Goal: Transaction & Acquisition: Book appointment/travel/reservation

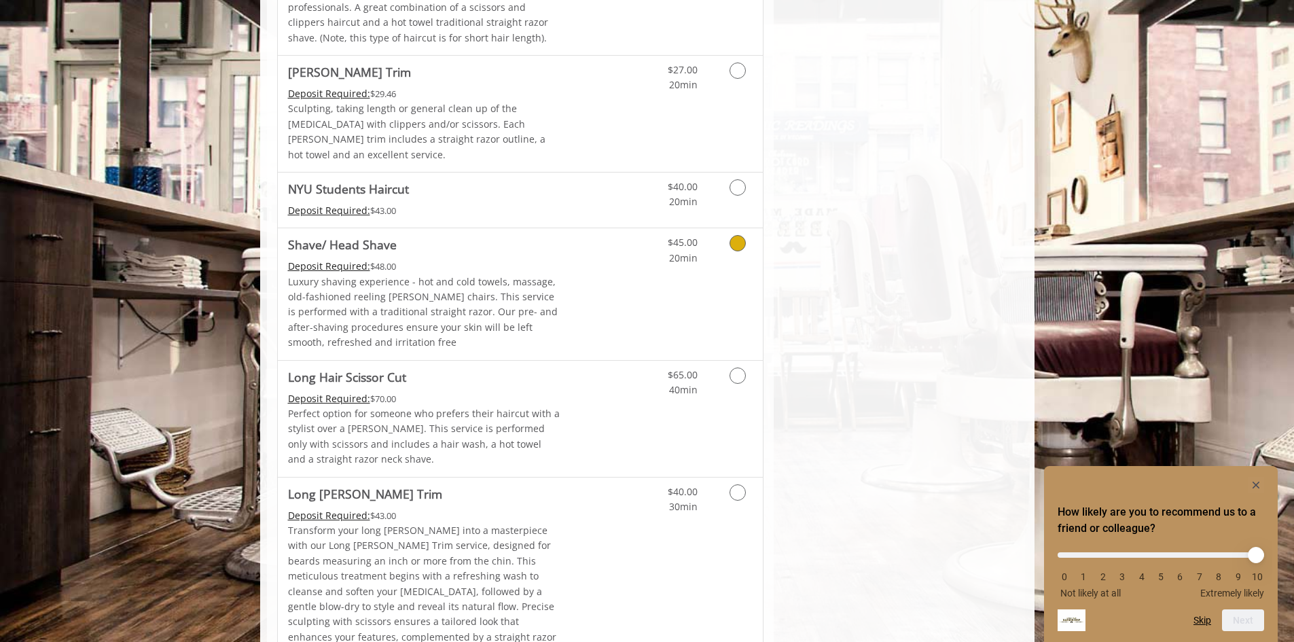
scroll to position [1562, 0]
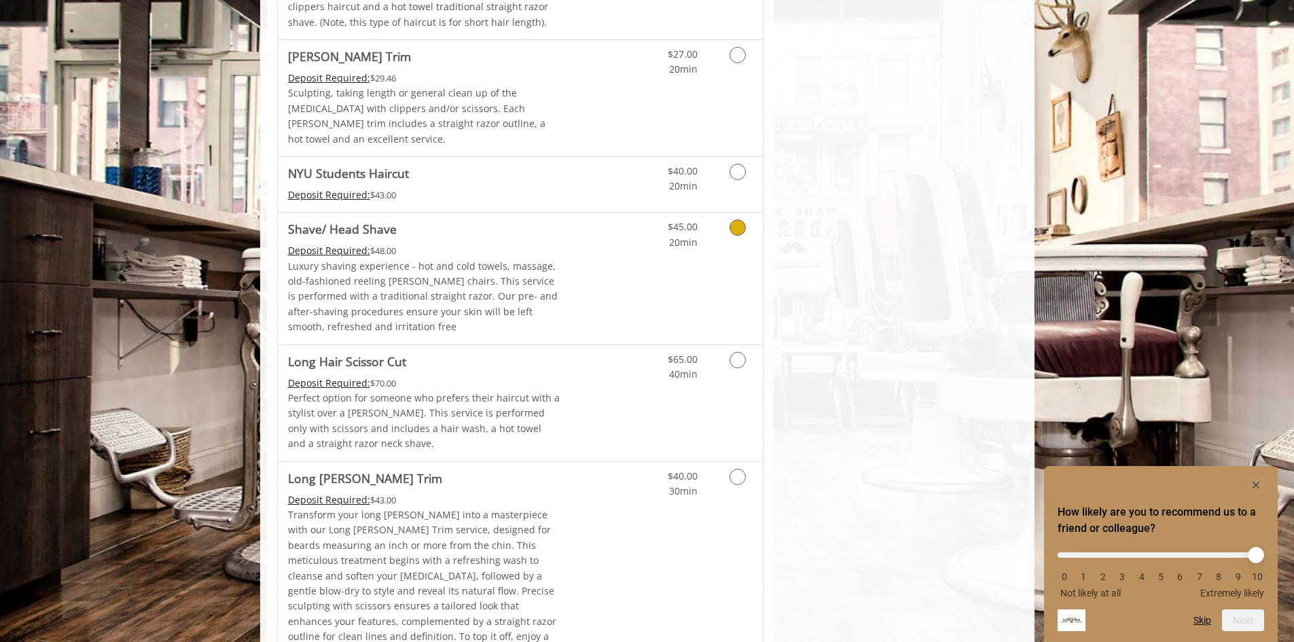
click at [738, 219] on icon "Grooming services" at bounding box center [738, 227] width 16 height 16
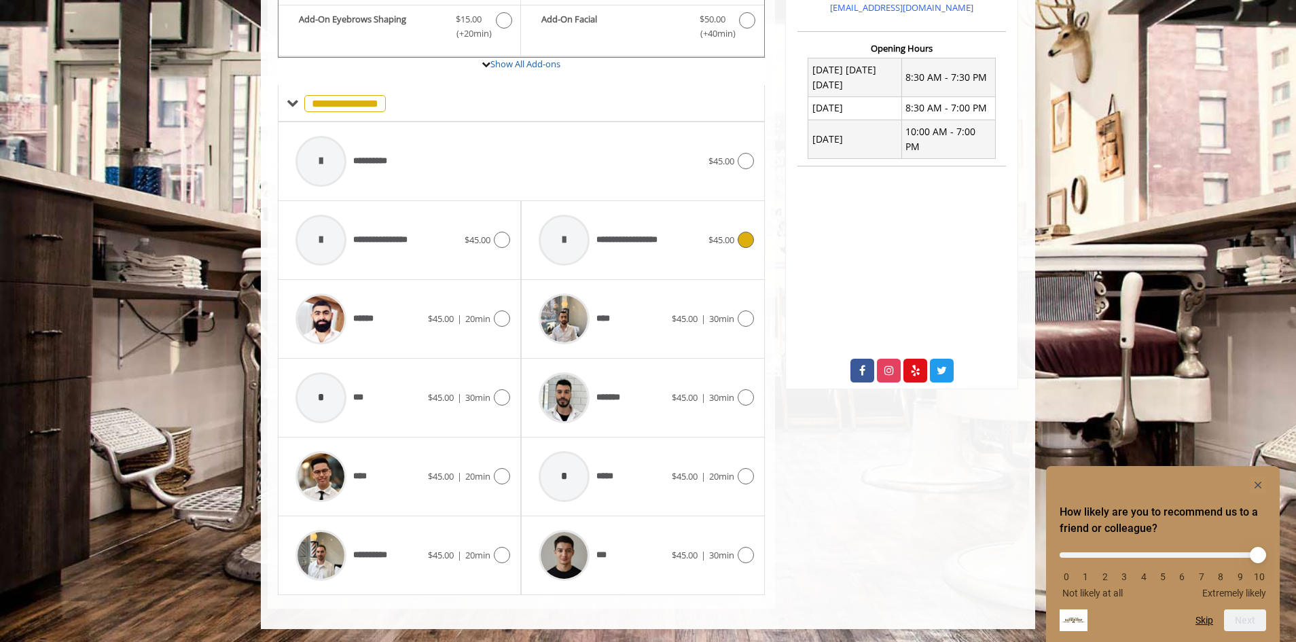
scroll to position [503, 0]
click at [497, 478] on icon at bounding box center [502, 475] width 16 height 16
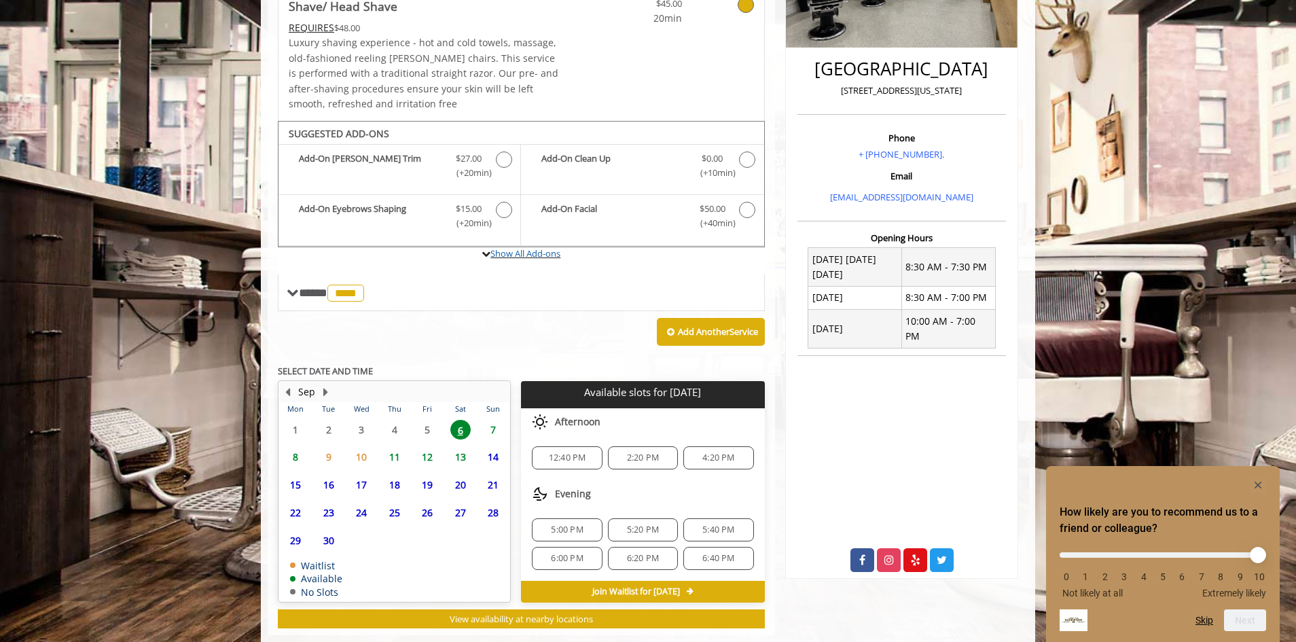
scroll to position [340, 0]
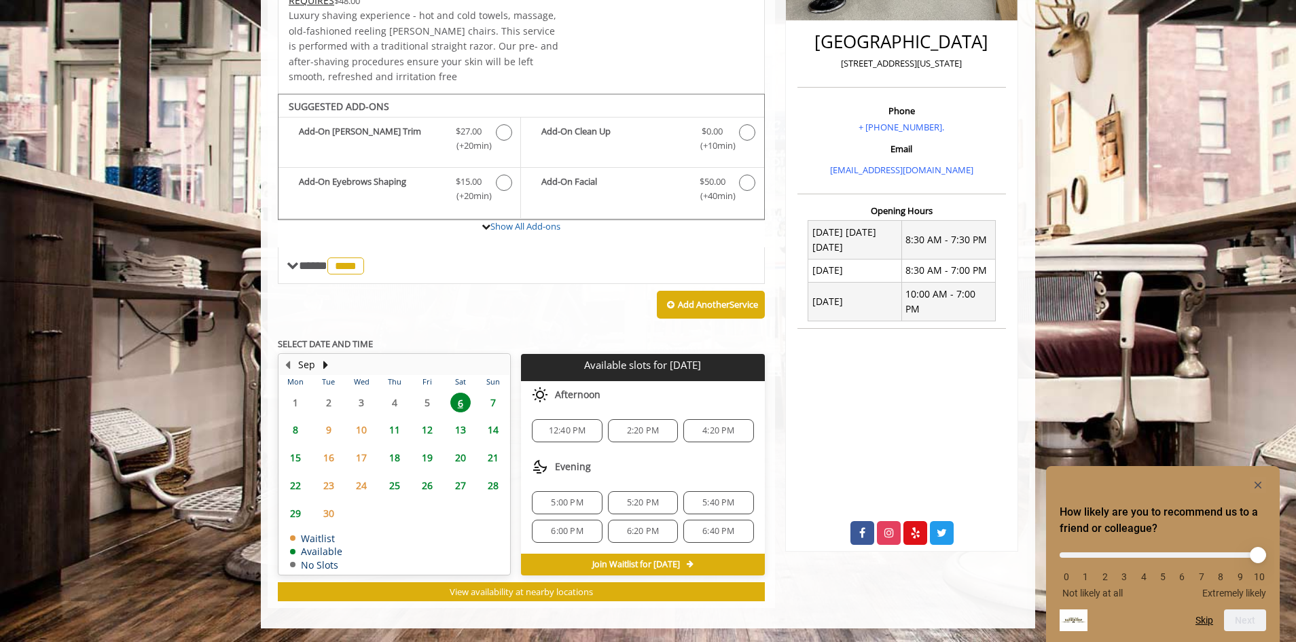
click at [330, 430] on span "9" at bounding box center [329, 430] width 20 height 20
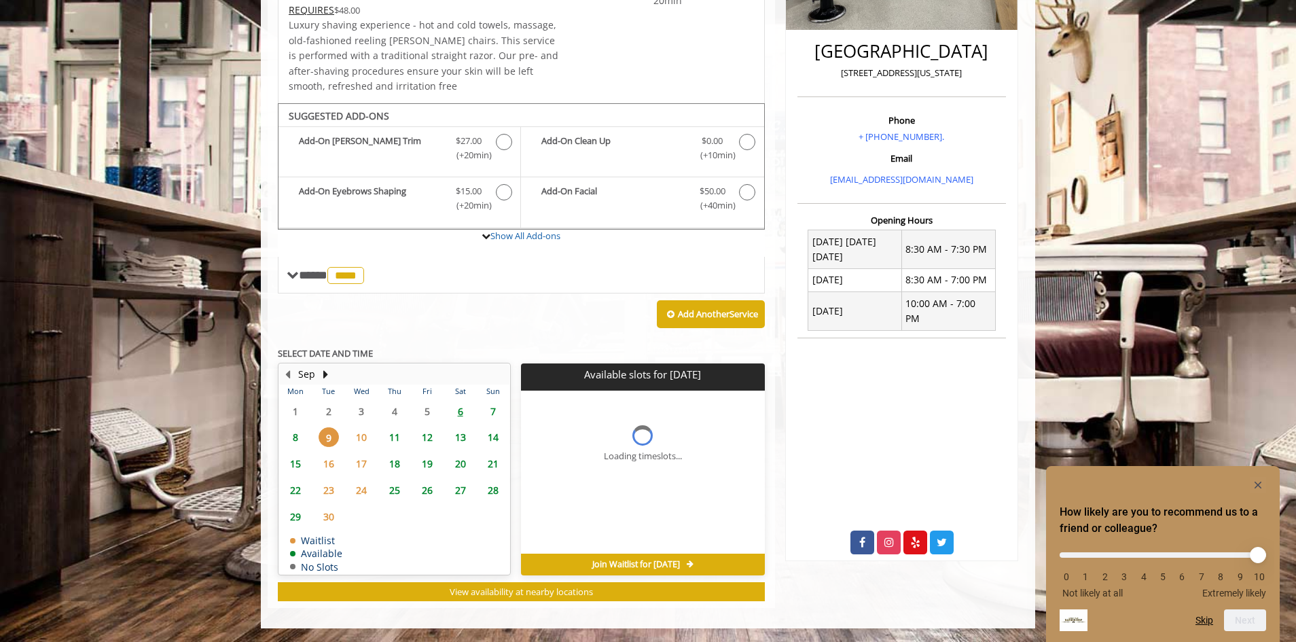
scroll to position [331, 0]
click at [296, 438] on span "8" at bounding box center [295, 437] width 20 height 20
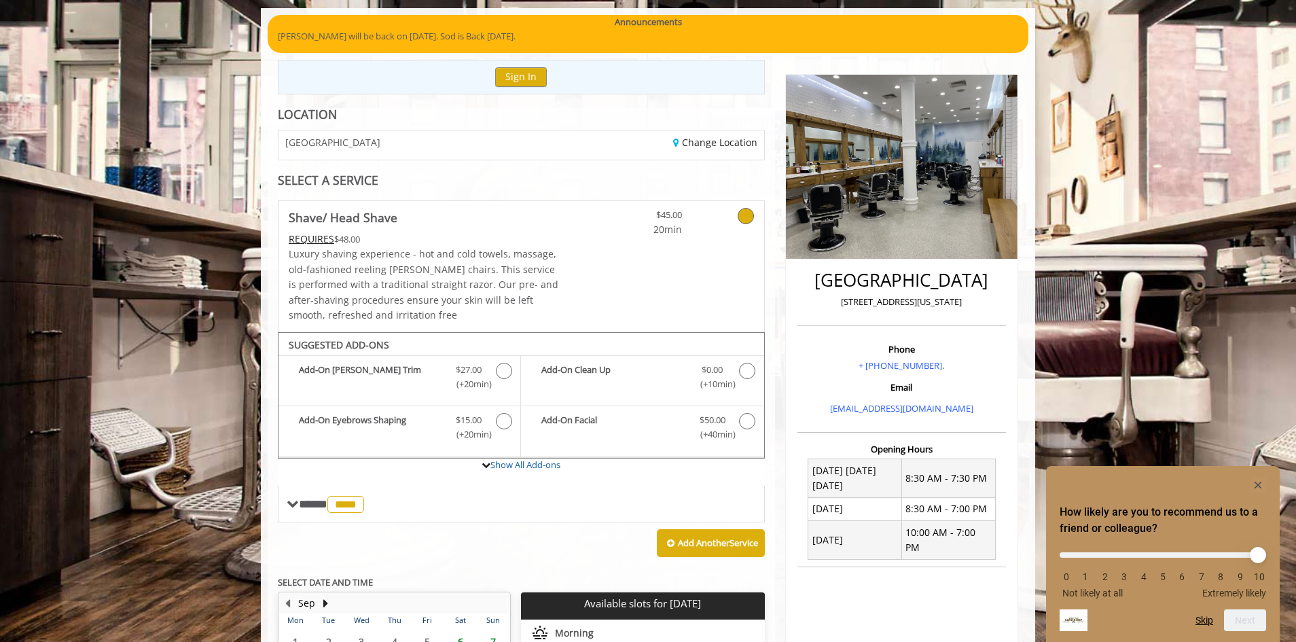
scroll to position [79, 0]
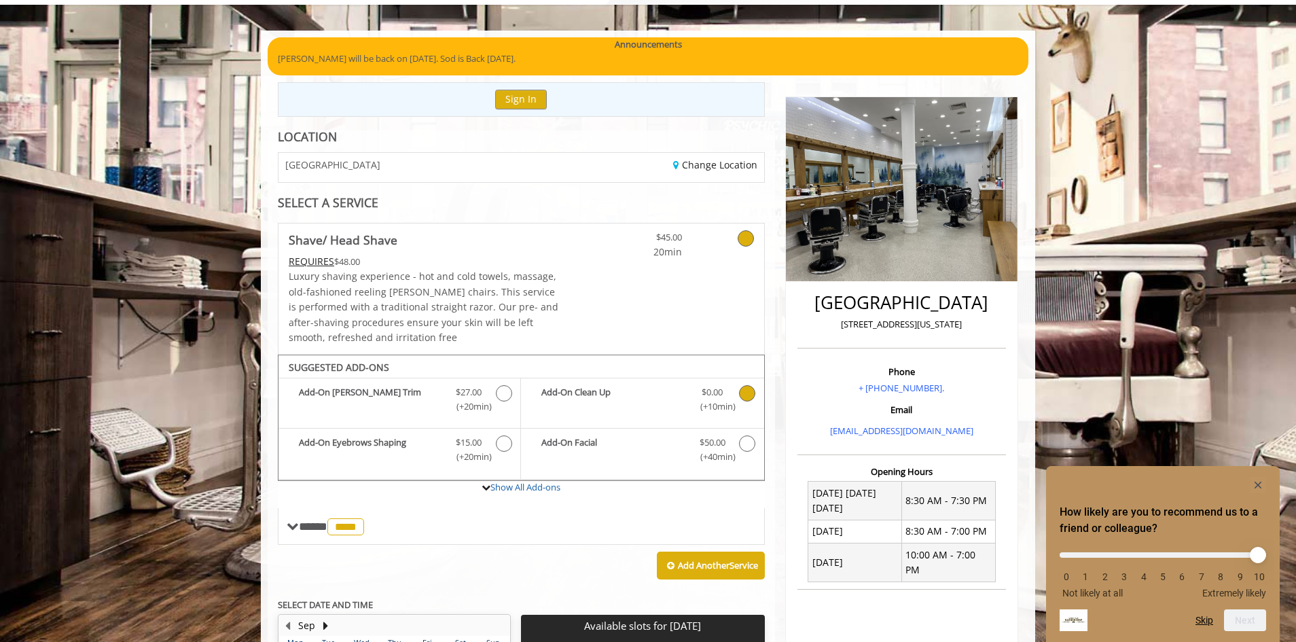
click at [736, 392] on span "Discounted Price $0.00 (+10min )" at bounding box center [712, 399] width 54 height 29
click at [503, 393] on icon "Shave/ Head Shave Add-onS" at bounding box center [504, 393] width 16 height 16
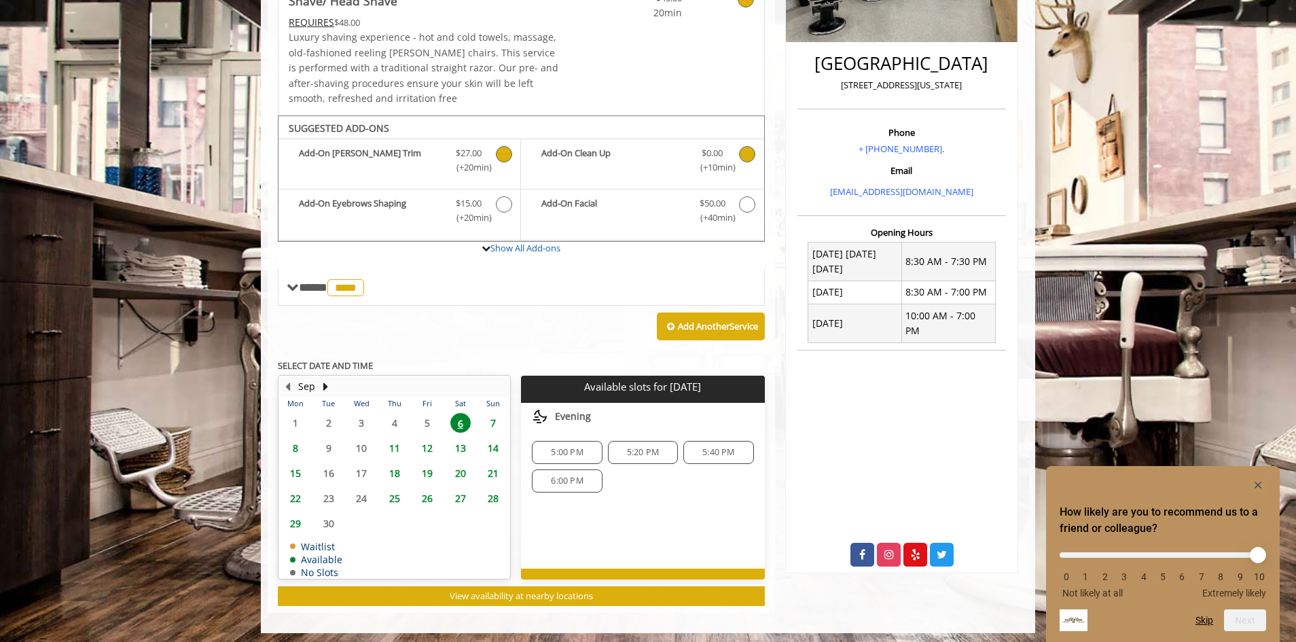
scroll to position [323, 0]
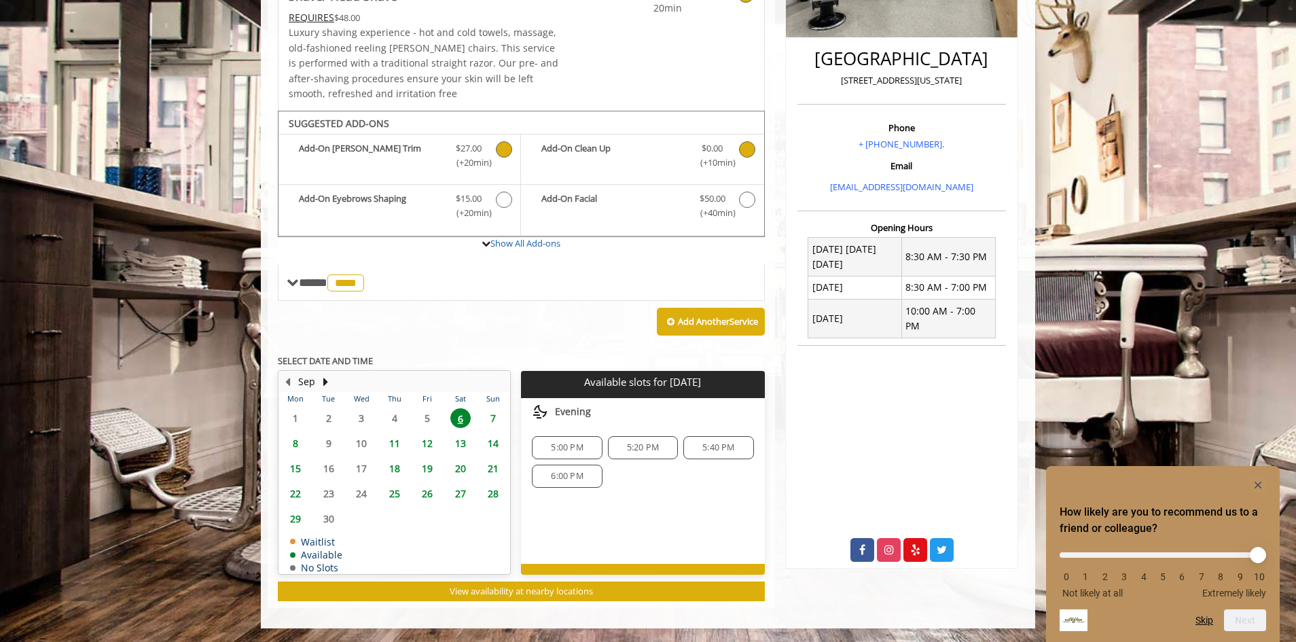
click at [494, 423] on span "7" at bounding box center [493, 418] width 20 height 20
click at [463, 423] on span "6" at bounding box center [460, 418] width 20 height 20
click at [300, 448] on span "8" at bounding box center [295, 443] width 20 height 20
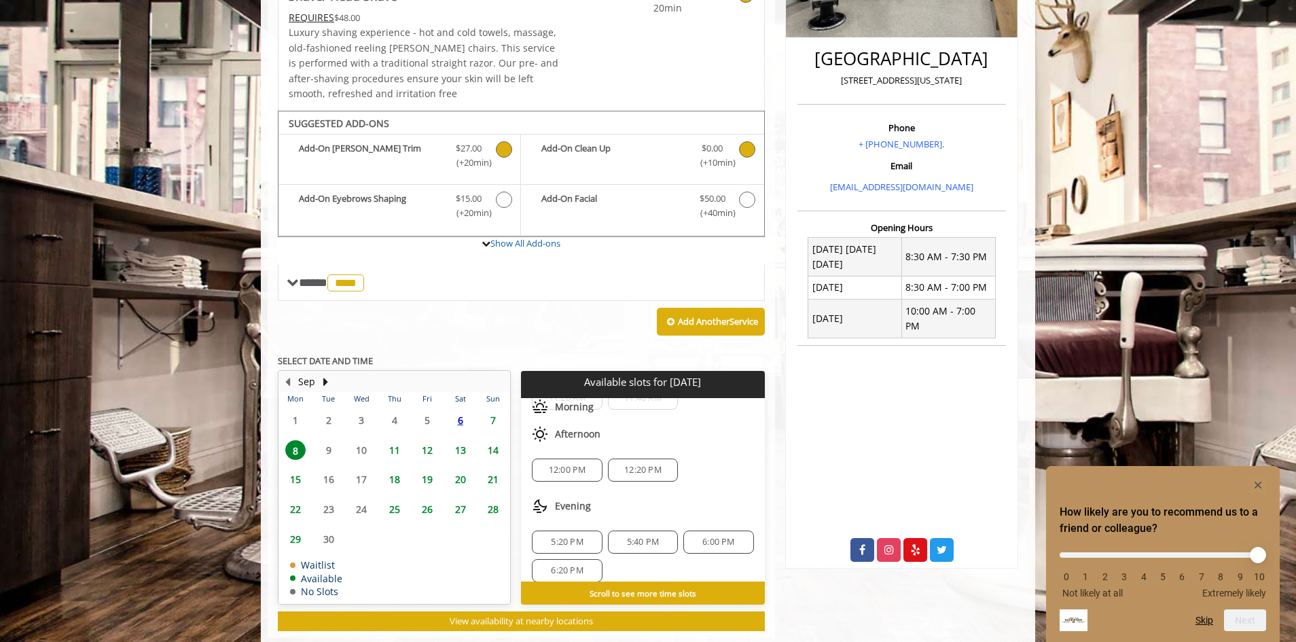
scroll to position [90, 0]
click at [643, 527] on span "5:40 PM" at bounding box center [643, 530] width 32 height 11
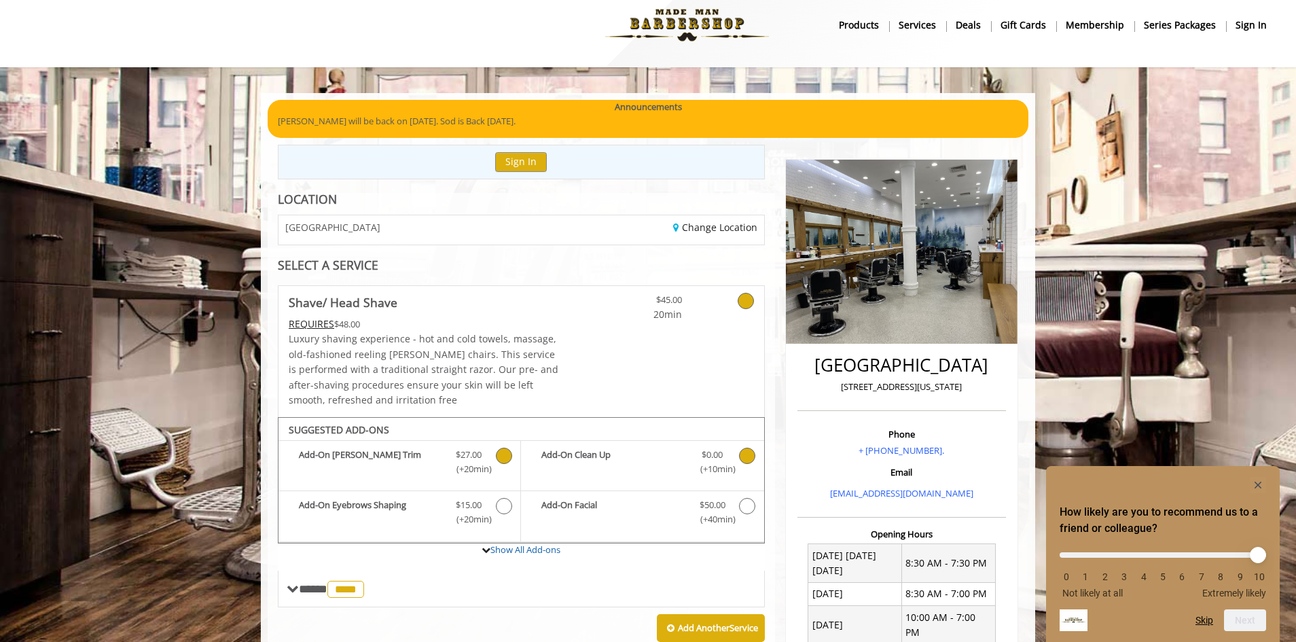
scroll to position [0, 0]
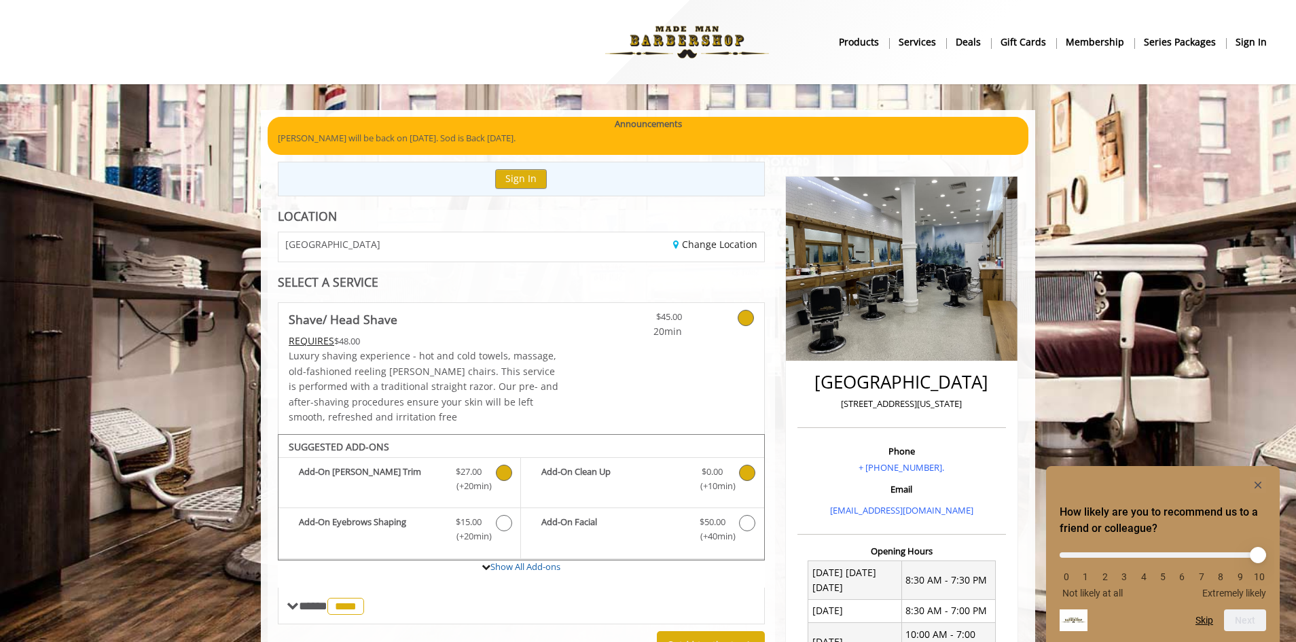
click at [1264, 47] on b "sign in" at bounding box center [1251, 42] width 31 height 15
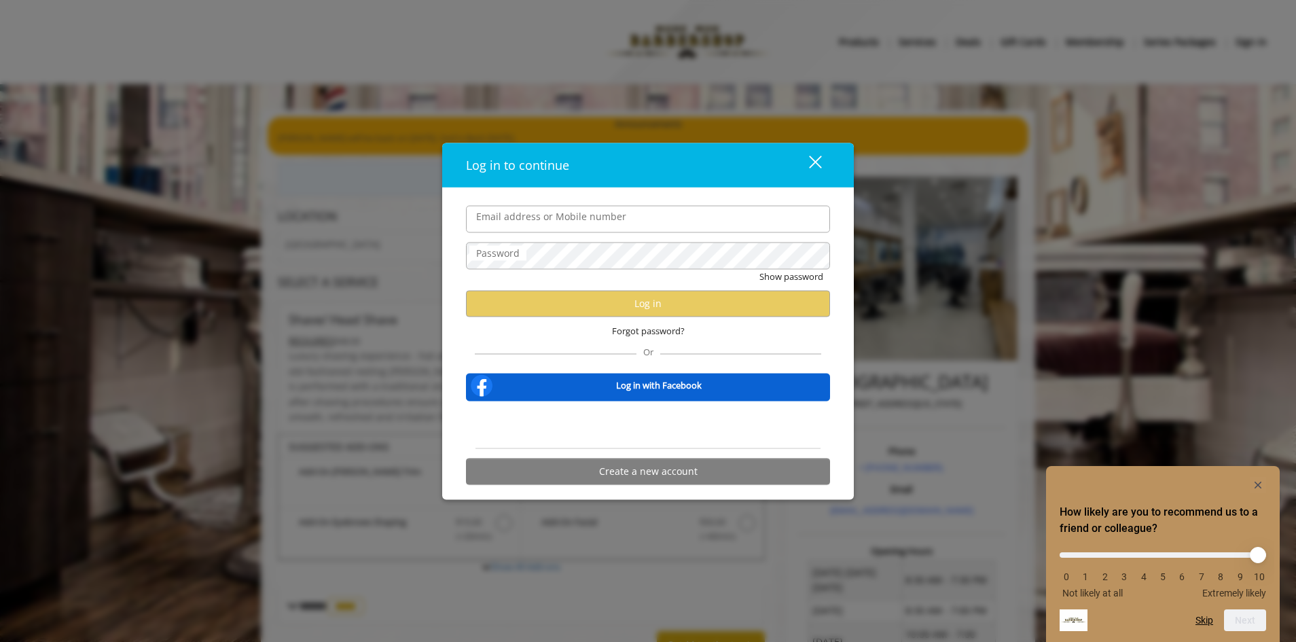
click at [677, 217] on input "Email address or Mobile number" at bounding box center [648, 218] width 364 height 27
click at [816, 158] on div "close" at bounding box center [806, 165] width 27 height 20
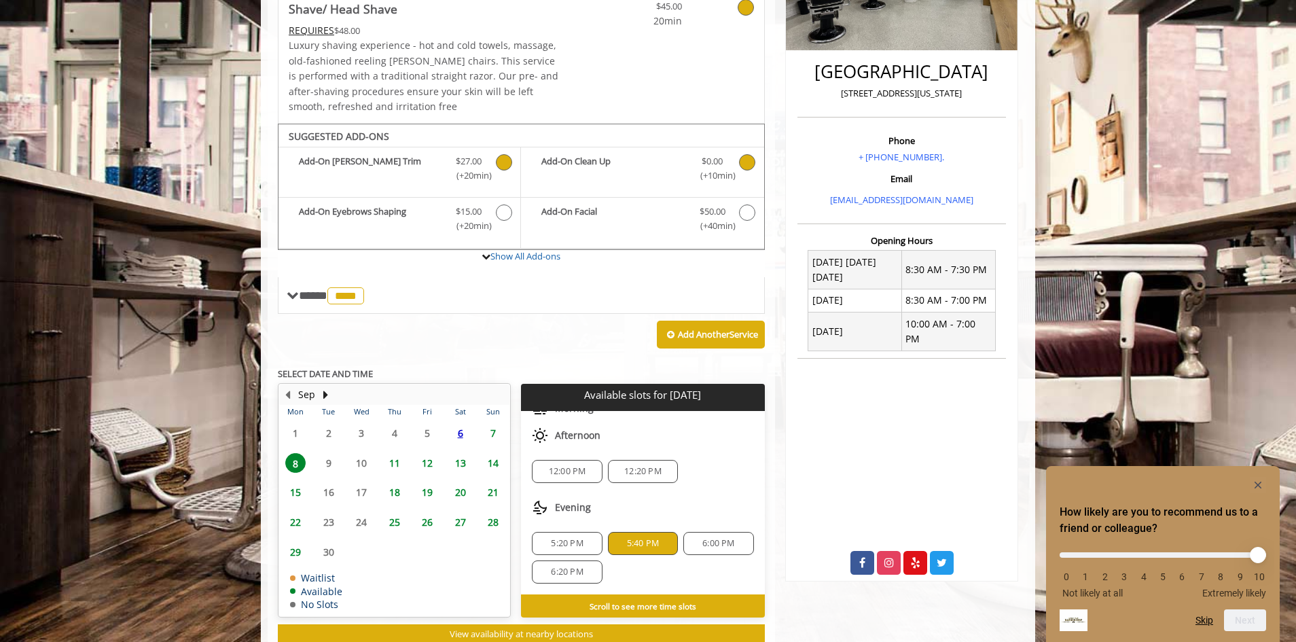
scroll to position [340, 0]
